Goal: Task Accomplishment & Management: Complete application form

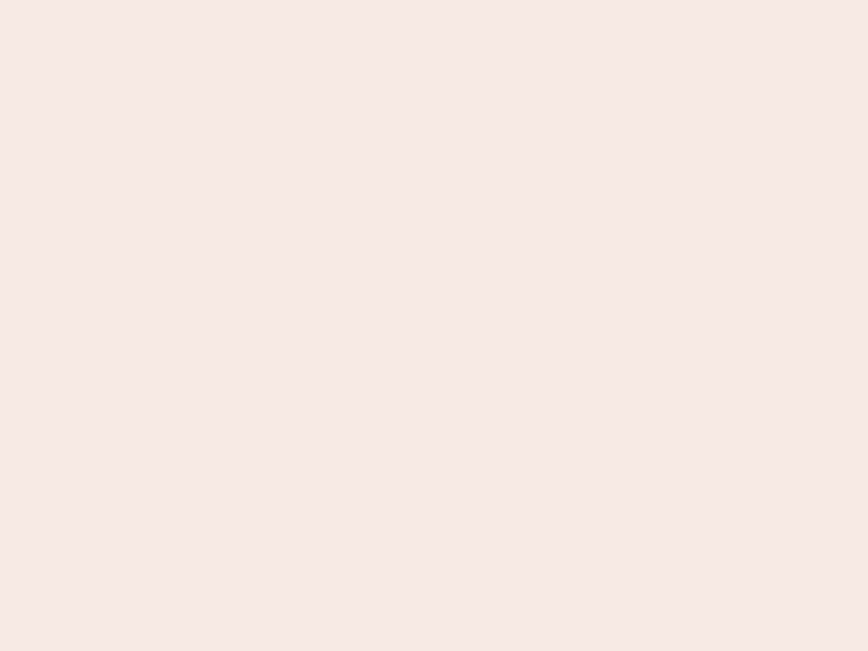
click at [434, 325] on nb-app "Almost there Thank you for registering for Newbook. Your account is under revie…" at bounding box center [434, 325] width 868 height 651
click at [434, 0] on nb-app "Almost there Thank you for registering for Newbook. Your account is under revie…" at bounding box center [434, 325] width 868 height 651
click at [464, 0] on nb-app "Almost there Thank you for registering for Newbook. Your account is under revie…" at bounding box center [434, 325] width 868 height 651
click at [434, 325] on nb-app "Almost there Thank you for registering for Newbook. Your account is under revie…" at bounding box center [434, 325] width 868 height 651
click at [434, 0] on nb-app "Almost there Thank you for registering for Newbook. Your account is under revie…" at bounding box center [434, 325] width 868 height 651
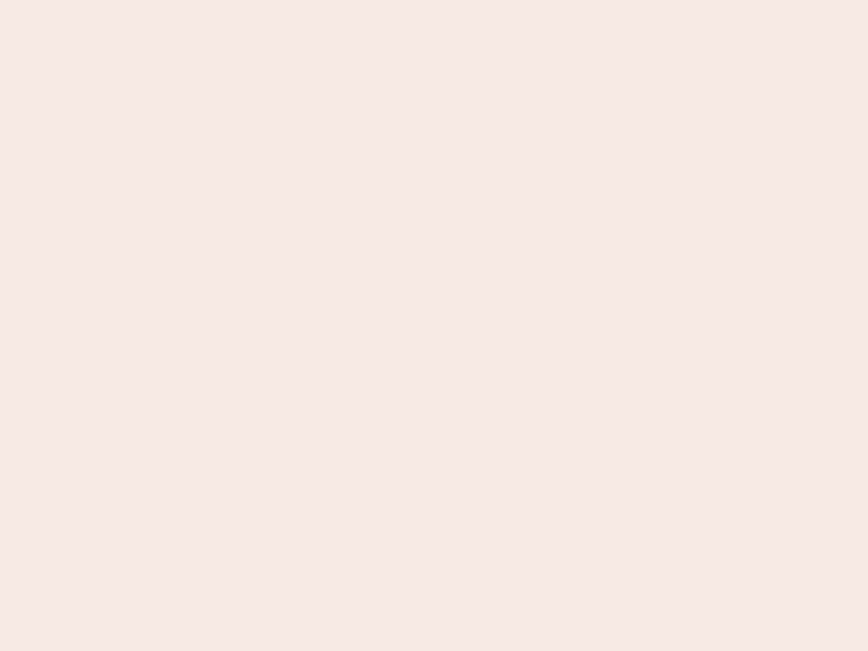
click at [303, 0] on nb-app "Almost there Thank you for registering for Newbook. Your account is under revie…" at bounding box center [434, 325] width 868 height 651
click at [434, 325] on nb-app "Almost there Thank you for registering for Newbook. Your account is under revie…" at bounding box center [434, 325] width 868 height 651
click at [434, 0] on nb-app "Almost there Thank you for registering for Newbook. Your account is under revie…" at bounding box center [434, 325] width 868 height 651
click at [303, 0] on nb-app "Almost there Thank you for registering for Newbook. Your account is under revie…" at bounding box center [434, 325] width 868 height 651
click at [434, 325] on nb-app "Almost there Thank you for registering for Newbook. Your account is under revie…" at bounding box center [434, 325] width 868 height 651
